Goal: Use online tool/utility: Utilize a website feature to perform a specific function

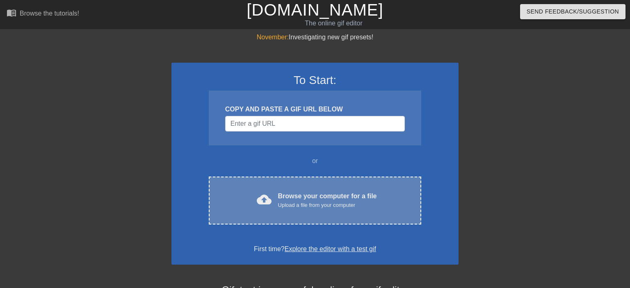
click at [298, 194] on div "Browse your computer for a file Upload a file from your computer" at bounding box center [327, 201] width 99 height 18
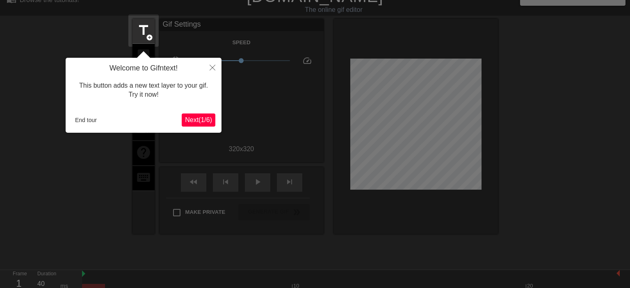
scroll to position [20, 0]
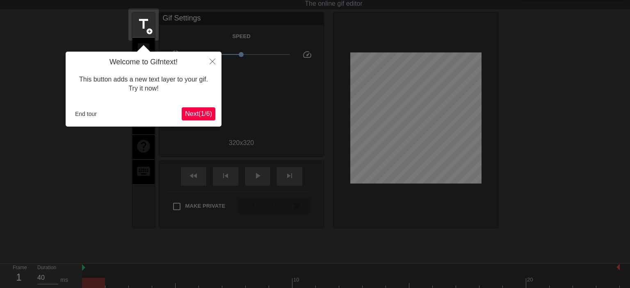
click at [203, 111] on span "Next ( 1 / 6 )" at bounding box center [198, 113] width 27 height 7
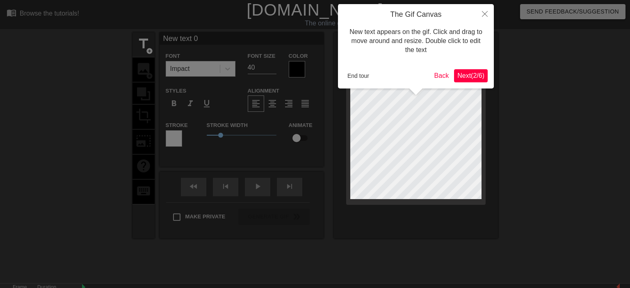
click at [478, 78] on span "Next ( 2 / 6 )" at bounding box center [470, 75] width 27 height 7
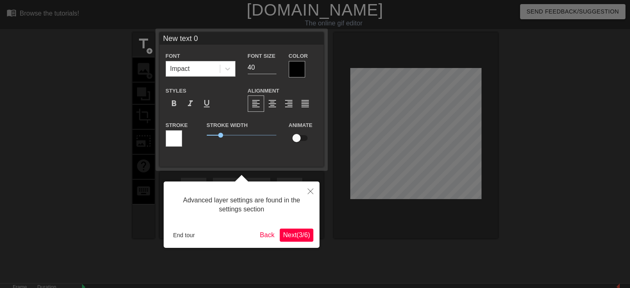
scroll to position [20, 0]
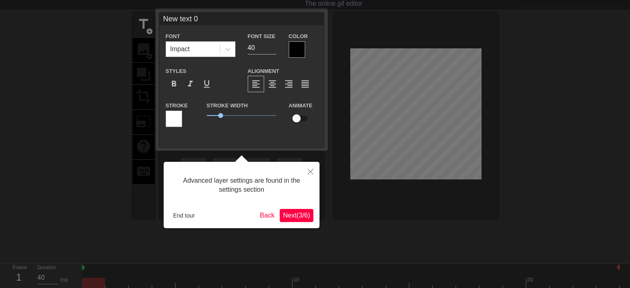
click at [300, 212] on span "Next ( 3 / 6 )" at bounding box center [296, 215] width 27 height 7
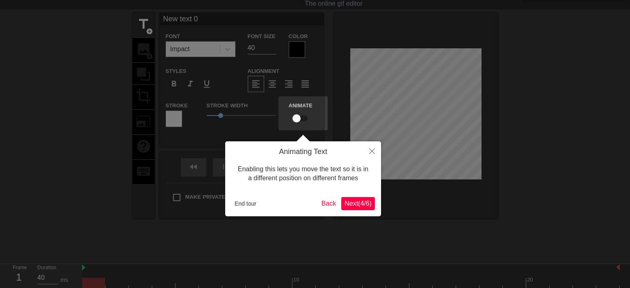
scroll to position [0, 0]
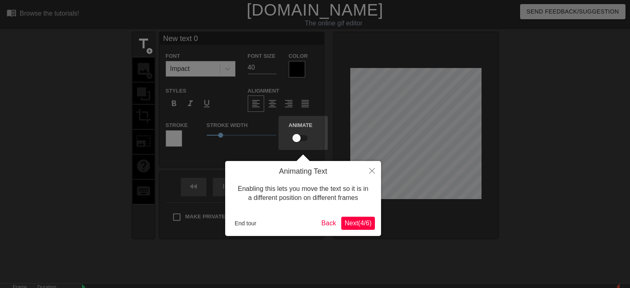
click at [365, 227] on span "Next ( 4 / 6 )" at bounding box center [357, 223] width 27 height 7
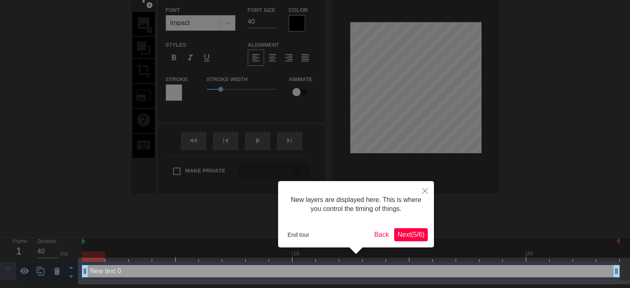
click at [404, 231] on span "Next ( 5 / 6 )" at bounding box center [410, 234] width 27 height 7
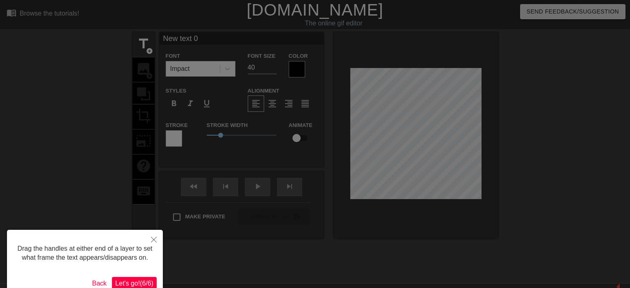
click at [149, 283] on html "menu_book Browse the tutorials! [DOMAIN_NAME] The online gif editor Send Feedba…" at bounding box center [315, 163] width 630 height 327
click at [144, 281] on span "Let's go! ( 6 / 6 )" at bounding box center [134, 283] width 38 height 7
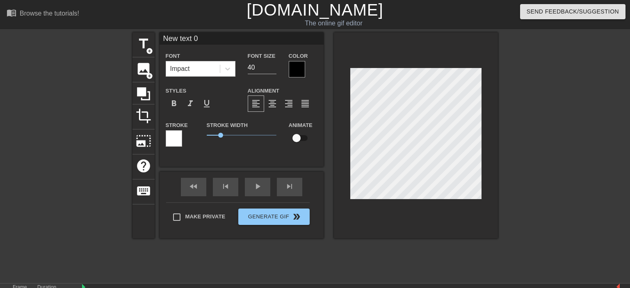
click at [293, 164] on div "title add_circle image add_circle crop photo_size_select_large help keyboard Ne…" at bounding box center [314, 135] width 365 height 206
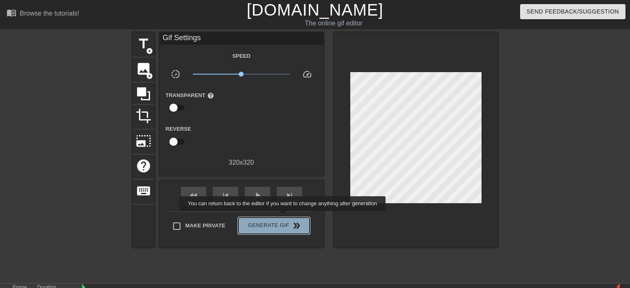
click at [283, 218] on button "Generate Gif double_arrow" at bounding box center [273, 226] width 71 height 16
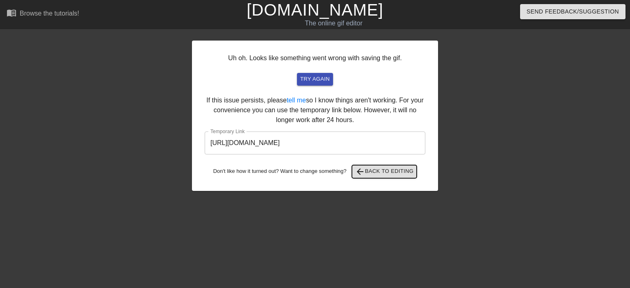
click at [397, 171] on span "arrow_back Back to Editing" at bounding box center [384, 172] width 59 height 10
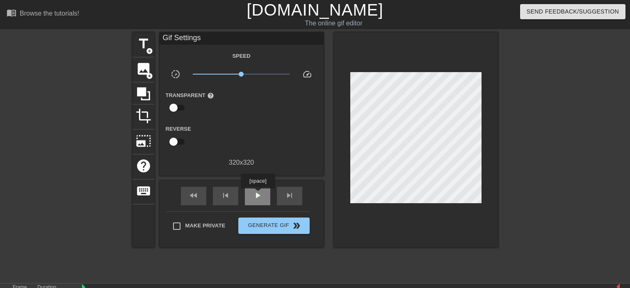
click at [258, 194] on span "play_arrow" at bounding box center [258, 196] width 10 height 10
click at [224, 73] on span "x1.00" at bounding box center [241, 74] width 97 height 10
click at [232, 75] on span "x0.447" at bounding box center [241, 74] width 97 height 10
click at [237, 74] on span "x0.813" at bounding box center [241, 74] width 97 height 10
click at [290, 75] on div "x0.813" at bounding box center [241, 75] width 109 height 13
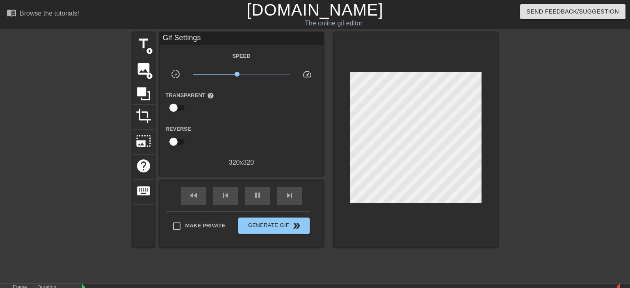
click at [285, 73] on span "x0.813" at bounding box center [241, 74] width 97 height 10
click at [232, 73] on span "x0.610" at bounding box center [241, 74] width 97 height 10
click at [235, 74] on span "x0.741" at bounding box center [241, 74] width 97 height 10
click at [187, 225] on span "Make Private" at bounding box center [205, 226] width 40 height 8
click at [185, 225] on input "Make Private" at bounding box center [176, 226] width 17 height 17
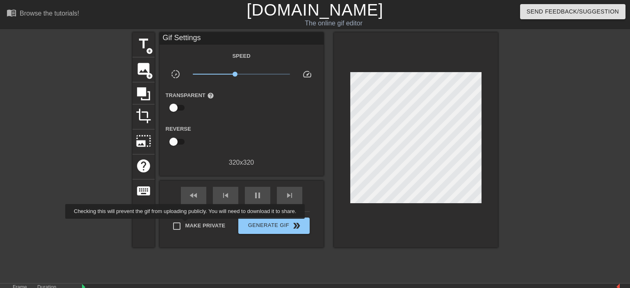
checkbox input "true"
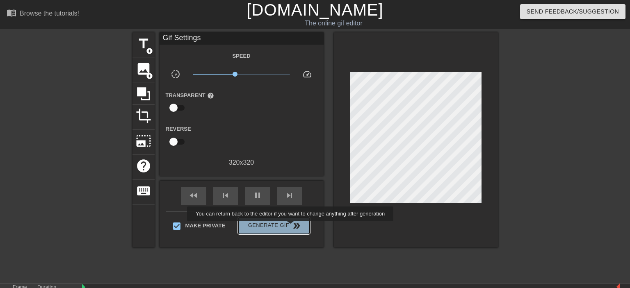
click at [292, 227] on span "double_arrow" at bounding box center [297, 226] width 10 height 10
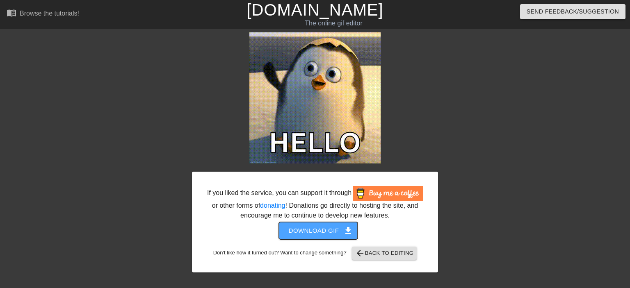
click at [327, 232] on span "Download gif get_app" at bounding box center [318, 231] width 59 height 11
